Goal: Check status: Check status

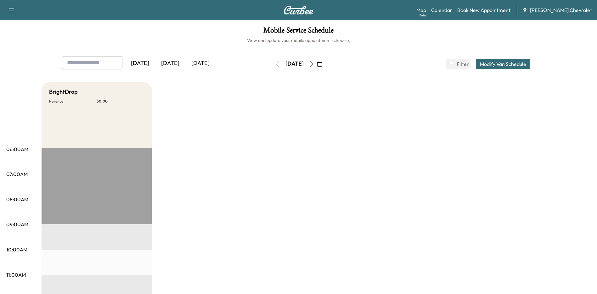
click at [192, 63] on div "[DATE]" at bounding box center [201, 63] width 30 height 14
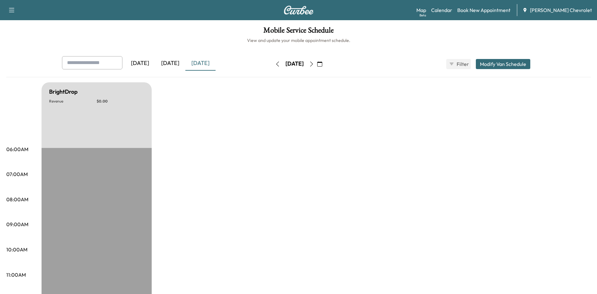
click at [313, 64] on icon "button" at bounding box center [311, 63] width 3 height 5
click at [314, 63] on icon "button" at bounding box center [311, 63] width 5 height 5
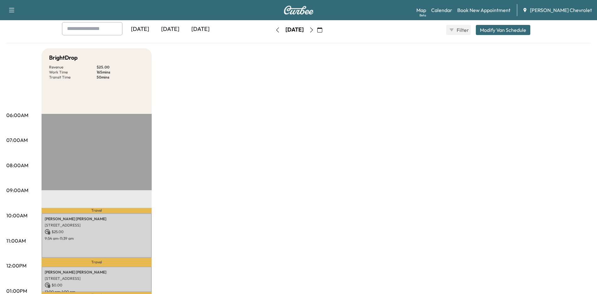
scroll to position [63, 0]
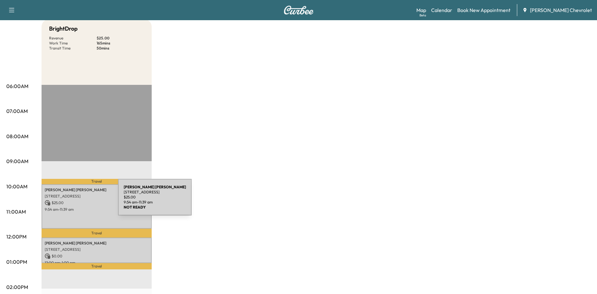
click at [71, 201] on p "$ 25.00" at bounding box center [97, 203] width 104 height 6
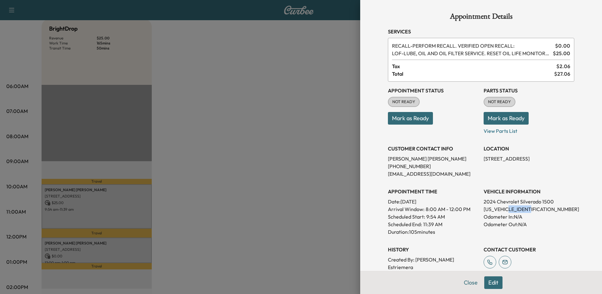
drag, startPoint x: 529, startPoint y: 209, endPoint x: 510, endPoint y: 209, distance: 18.9
click at [510, 209] on p "1GCUDGED3RZ311375" at bounding box center [529, 209] width 91 height 8
drag, startPoint x: 510, startPoint y: 209, endPoint x: 513, endPoint y: 209, distance: 3.5
copy p "RZ311375"
click at [467, 283] on button "Close" at bounding box center [471, 282] width 22 height 13
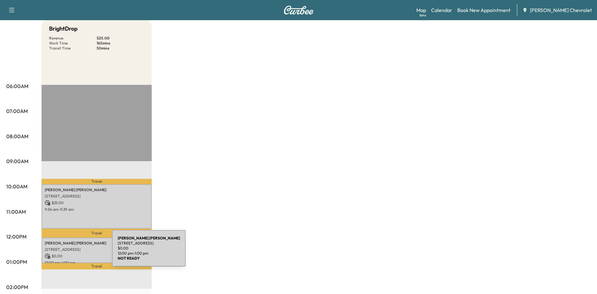
click at [65, 253] on p "$ 0.00" at bounding box center [97, 256] width 104 height 6
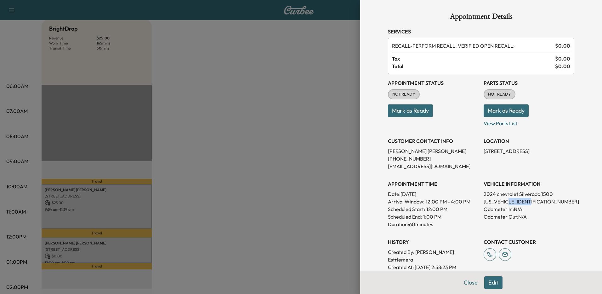
drag, startPoint x: 531, startPoint y: 201, endPoint x: 509, endPoint y: 201, distance: 22.1
click at [509, 201] on p "1GCPDKEK6RZ234807" at bounding box center [529, 201] width 91 height 8
drag, startPoint x: 509, startPoint y: 201, endPoint x: 513, endPoint y: 202, distance: 4.5
copy p "RZ234807"
click at [468, 282] on button "Close" at bounding box center [471, 282] width 22 height 13
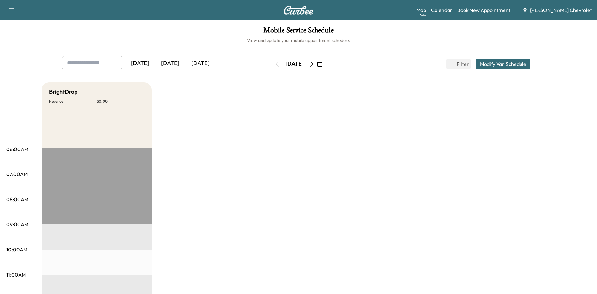
click at [209, 61] on div "[DATE]" at bounding box center [201, 63] width 30 height 14
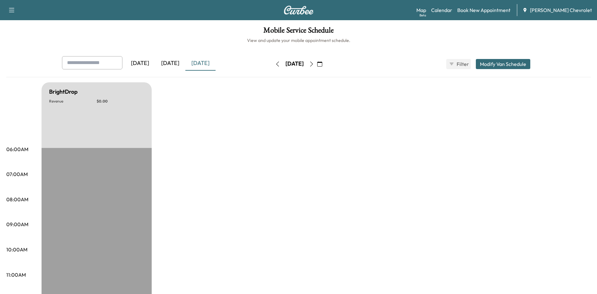
click at [313, 64] on icon "button" at bounding box center [311, 63] width 3 height 5
click at [325, 64] on button "button" at bounding box center [320, 64] width 11 height 10
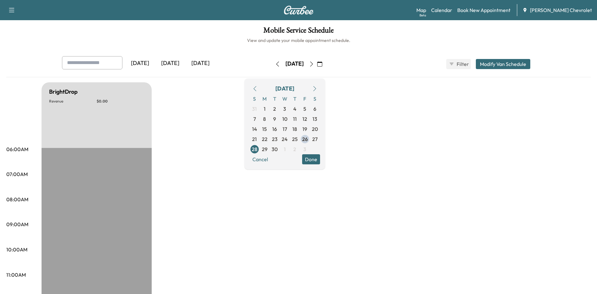
click at [314, 64] on icon "button" at bounding box center [311, 63] width 5 height 5
